Goal: Understand process/instructions: Learn how to perform a task or action

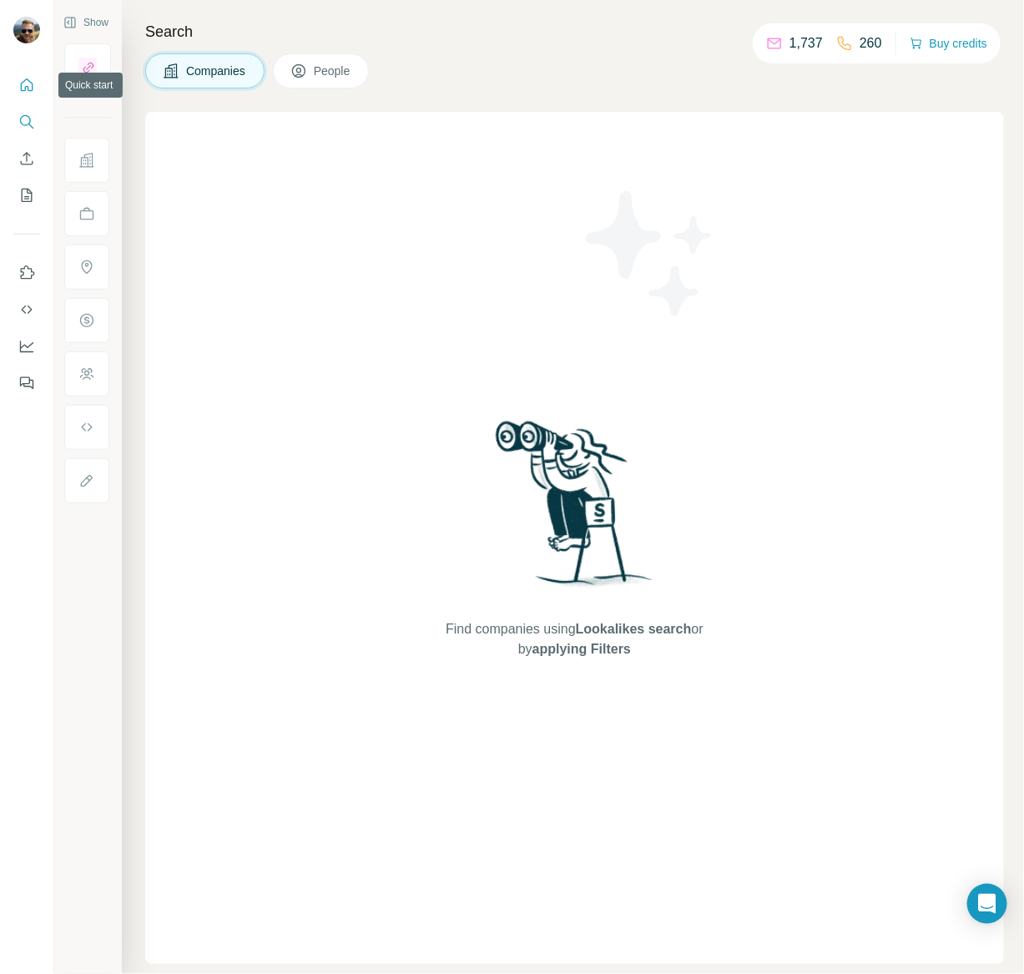
click at [34, 90] on icon "Quick start" at bounding box center [26, 85] width 17 height 17
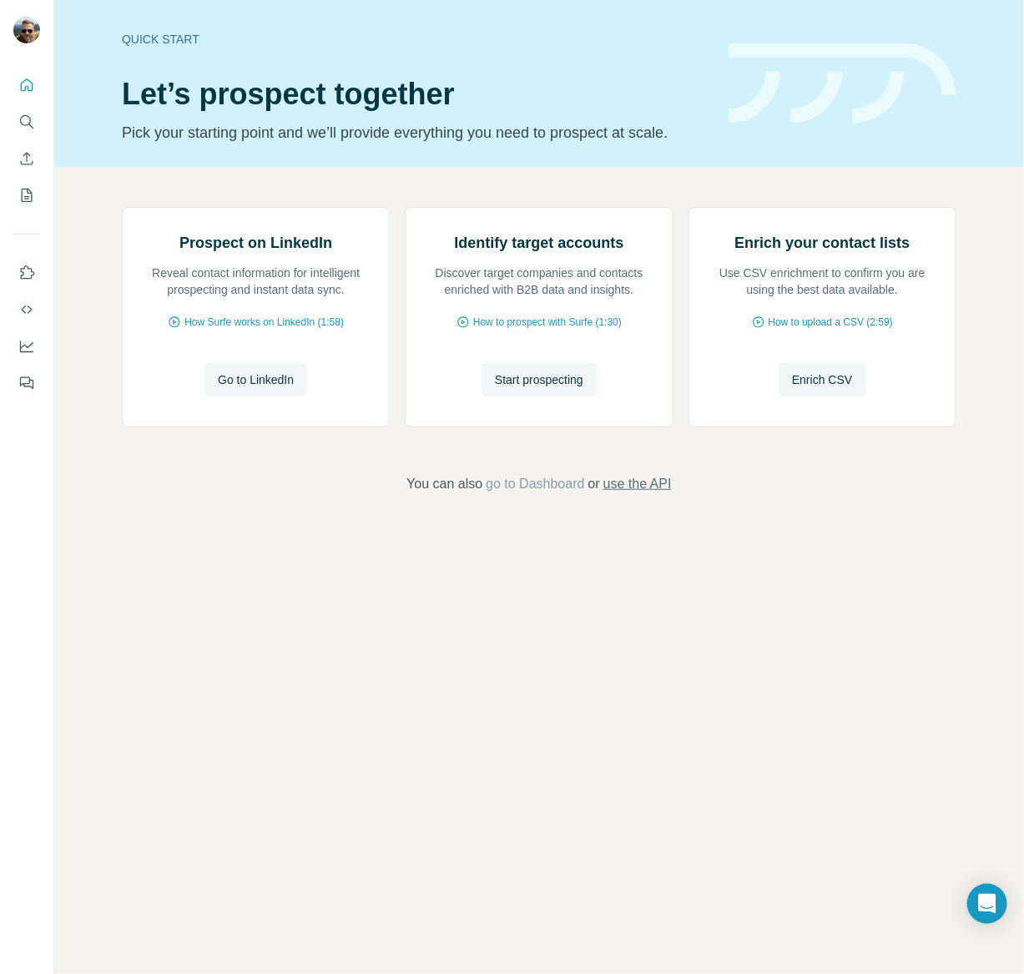
click at [641, 494] on span "use the API" at bounding box center [637, 484] width 68 height 20
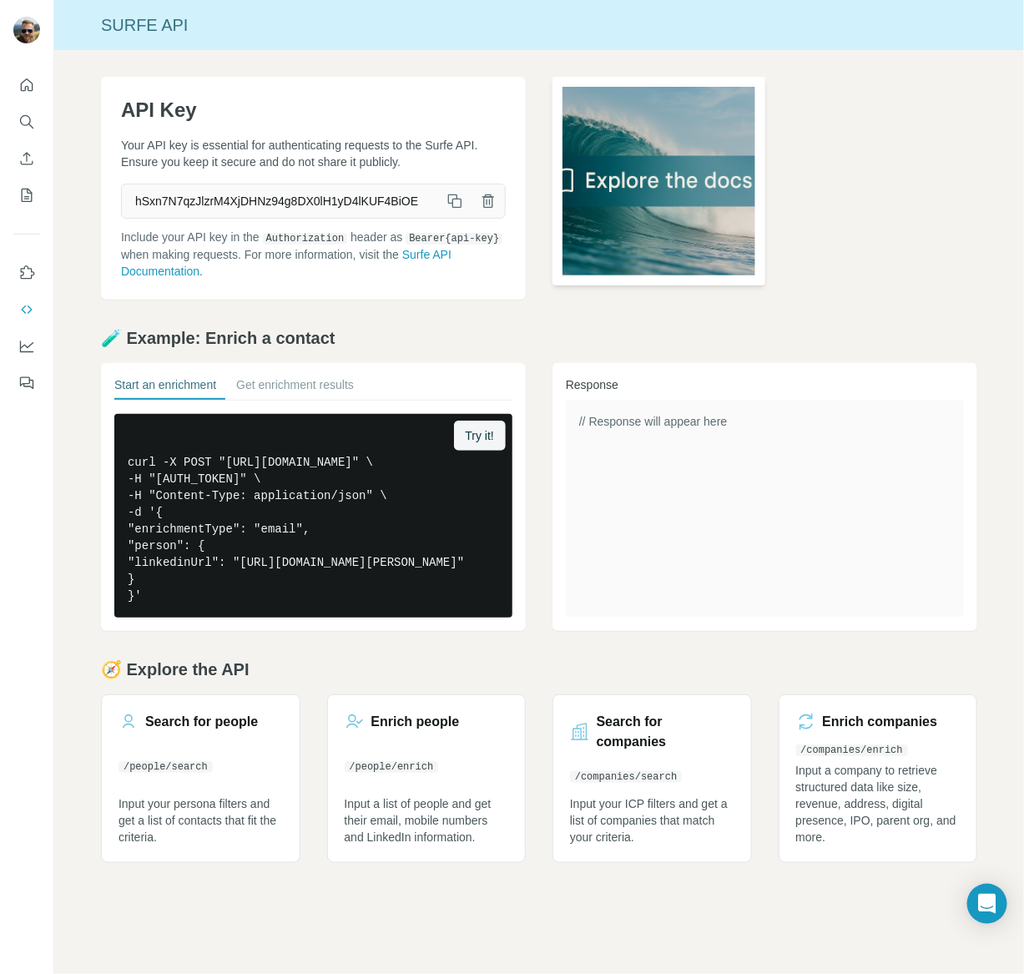
click at [684, 206] on img at bounding box center [659, 181] width 213 height 209
